Goal: Find specific page/section: Find specific page/section

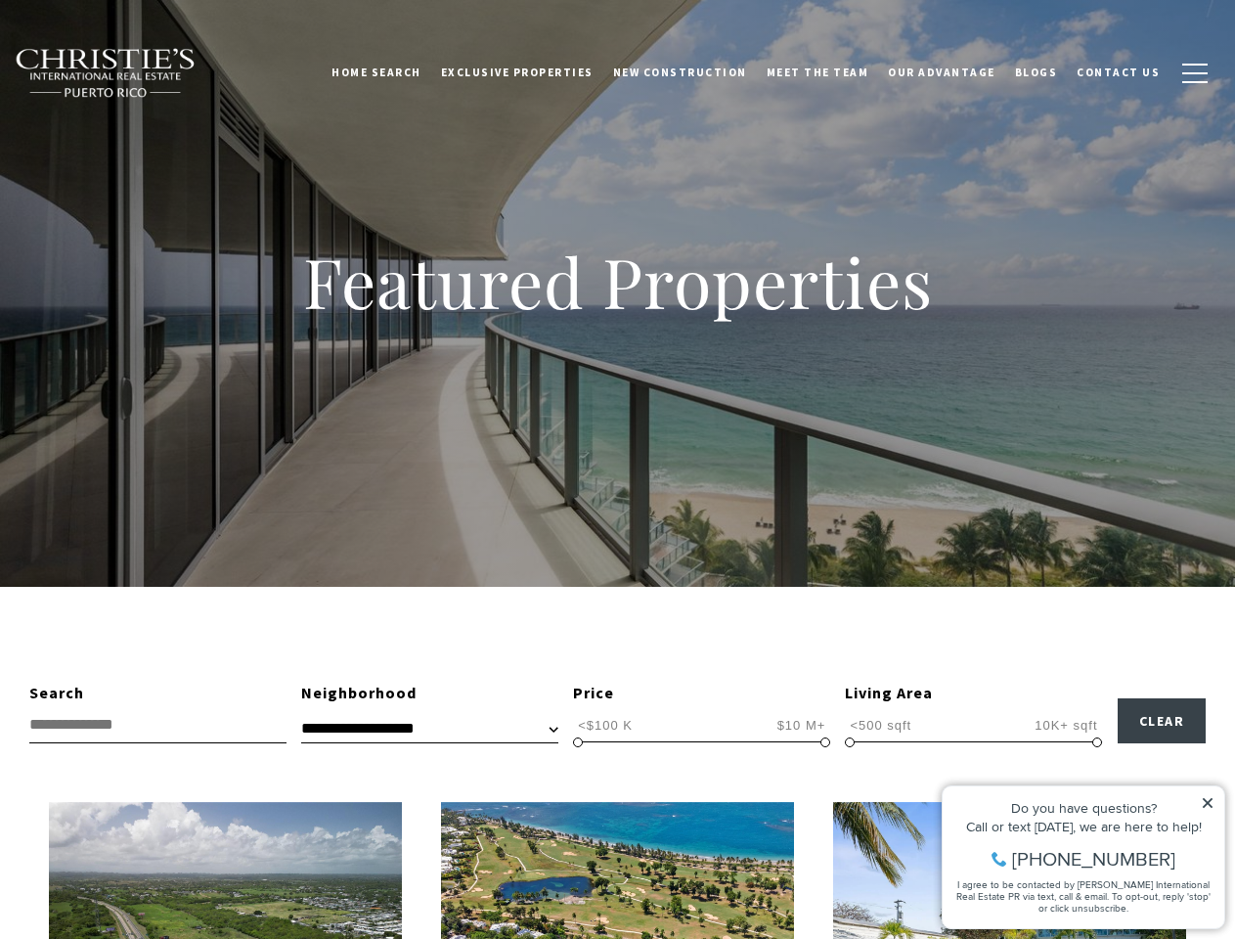
click at [617, 469] on div "Featured Properties" at bounding box center [617, 293] width 1235 height 587
click at [405, 72] on link "Home Search" at bounding box center [376, 72] width 109 height 49
click at [832, 72] on link "Meet the Team" at bounding box center [818, 72] width 122 height 49
click at [1195, 73] on span "button" at bounding box center [1194, 73] width 25 height 2
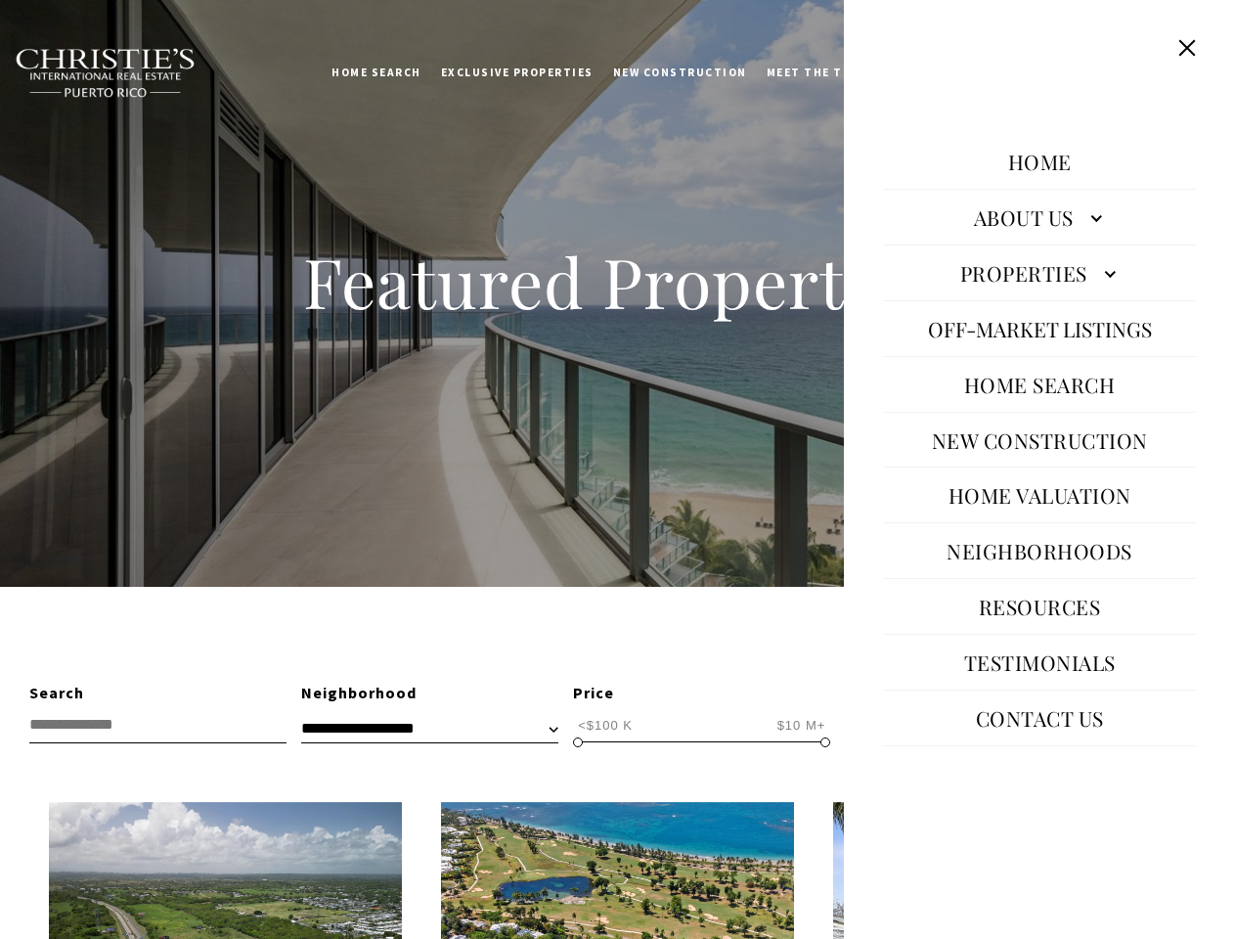
click at [605, 724] on span "<$100 K" at bounding box center [605, 725] width 65 height 19
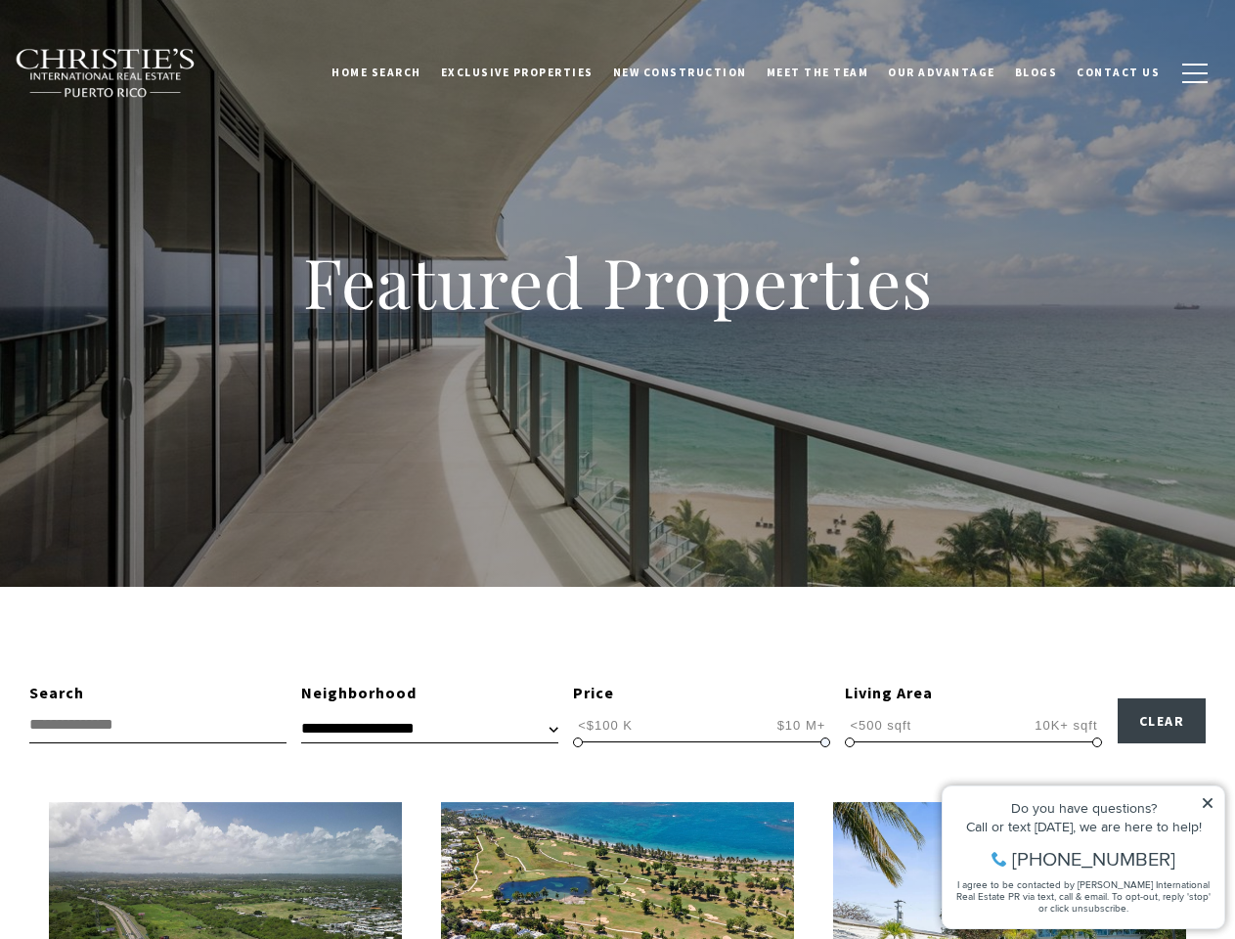
click at [801, 724] on span "$10 M+" at bounding box center [801, 725] width 59 height 19
click at [578, 742] on span at bounding box center [578, 742] width 10 height 10
click at [825, 742] on span at bounding box center [825, 742] width 10 height 10
click at [880, 724] on span "<500 sqft" at bounding box center [880, 725] width 71 height 19
click at [1066, 724] on span "10K+ sqft" at bounding box center [1065, 725] width 72 height 19
